Goal: Book appointment/travel/reservation

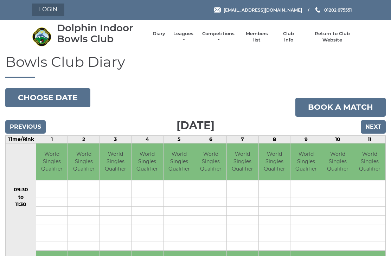
click at [51, 10] on link "Login" at bounding box center [48, 10] width 32 height 13
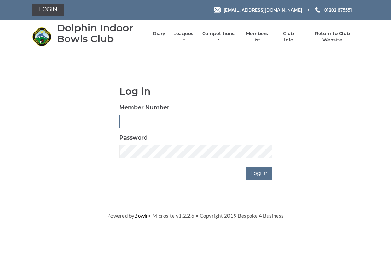
click at [153, 121] on input "Member Number" at bounding box center [195, 121] width 153 height 13
type input "3171"
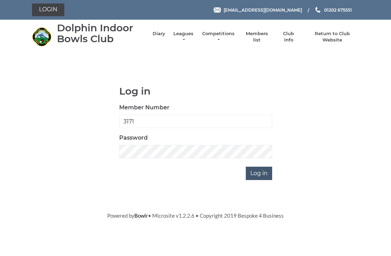
click at [264, 171] on input "Log in" at bounding box center [259, 173] width 26 height 13
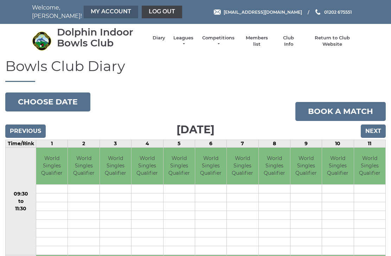
click at [90, 15] on link "My Account" at bounding box center [111, 12] width 55 height 13
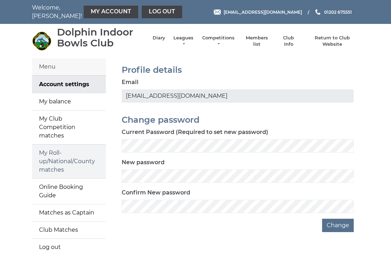
click at [69, 155] on link "My Roll-up/National/County matches" at bounding box center [69, 162] width 74 height 34
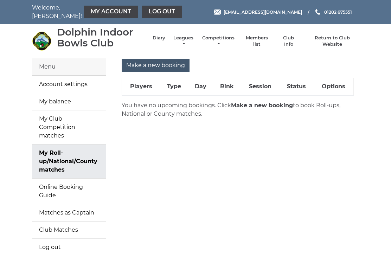
click at [160, 64] on input "Make a new booking" at bounding box center [156, 65] width 68 height 13
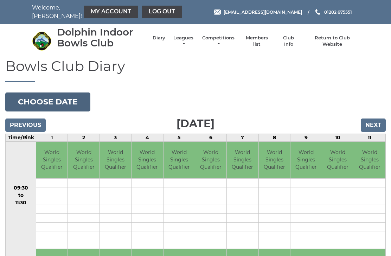
click at [60, 102] on button "Choose date" at bounding box center [47, 102] width 85 height 19
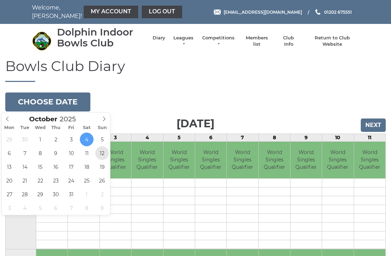
type input "[DATE]"
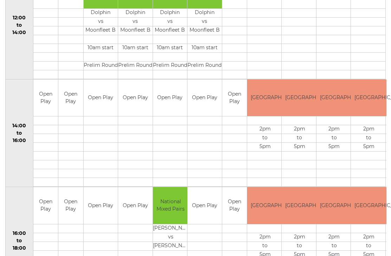
scroll to position [277, 0]
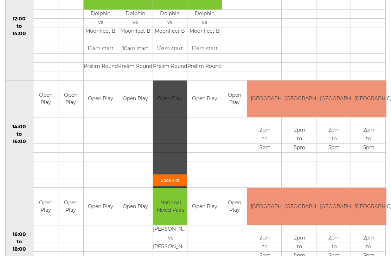
click at [181, 179] on link "Book slot" at bounding box center [170, 181] width 34 height 12
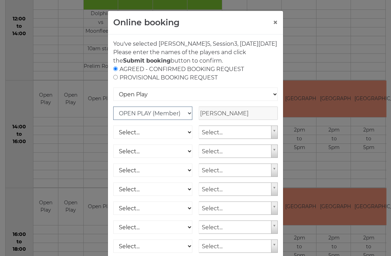
click at [177, 120] on select "OPEN PLAY (Member) SPOONS (Member) 16 - 30 Club (Member) National County (Membe…" at bounding box center [152, 113] width 79 height 13
click at [157, 120] on select "OPEN PLAY (Member) SPOONS (Member) 16 - 30 Club (Member) National County (Membe…" at bounding box center [152, 113] width 79 height 13
click at [163, 120] on select "OPEN PLAY (Member) SPOONS (Member) 16 - 30 Club (Member) National County (Membe…" at bounding box center [152, 113] width 79 height 13
select select "1_17"
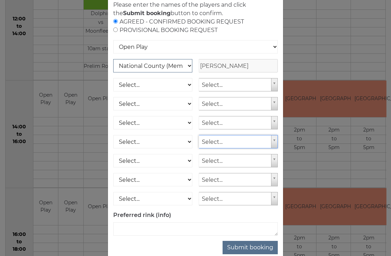
scroll to position [47, 0]
click at [260, 253] on button "Submit booking" at bounding box center [250, 247] width 55 height 13
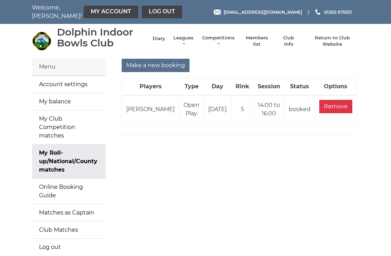
click at [160, 42] on link "Diary" at bounding box center [159, 39] width 13 height 6
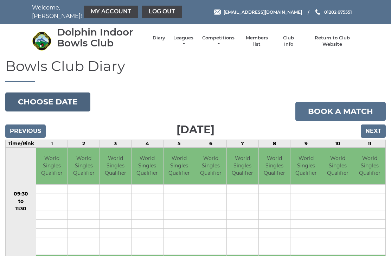
click at [61, 102] on button "Choose date" at bounding box center [47, 102] width 85 height 19
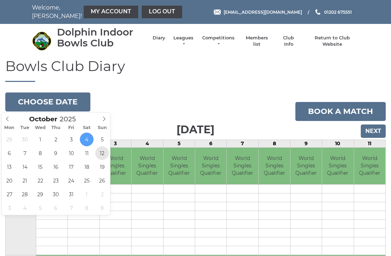
type input "[DATE]"
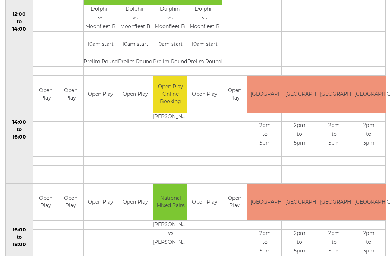
scroll to position [283, 0]
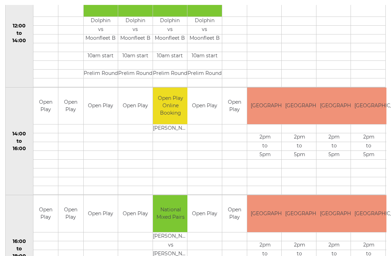
click at [342, 146] on td "to" at bounding box center [335, 141] width 36 height 9
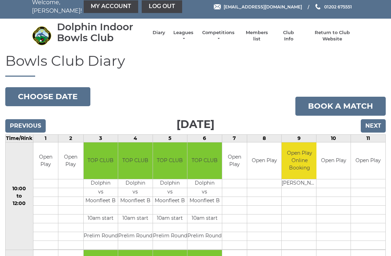
scroll to position [0, 0]
